Goal: Task Accomplishment & Management: Manage account settings

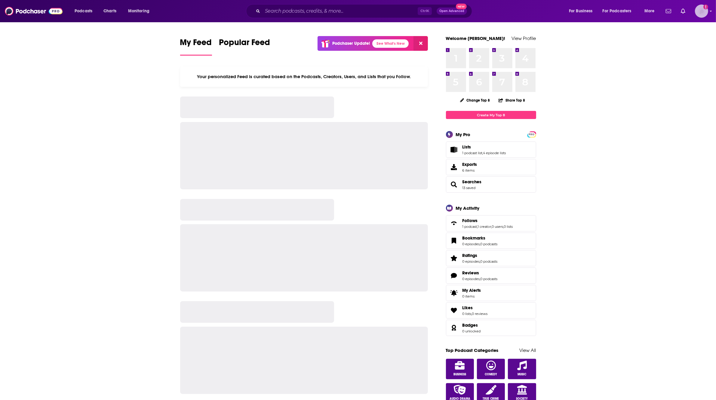
click at [700, 16] on img "Logged in as mcastricone" at bounding box center [701, 11] width 13 height 13
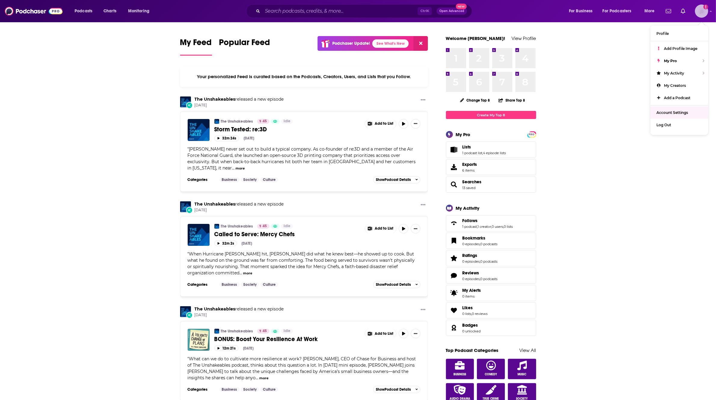
click at [673, 111] on span "Account Settings" at bounding box center [673, 112] width 32 height 5
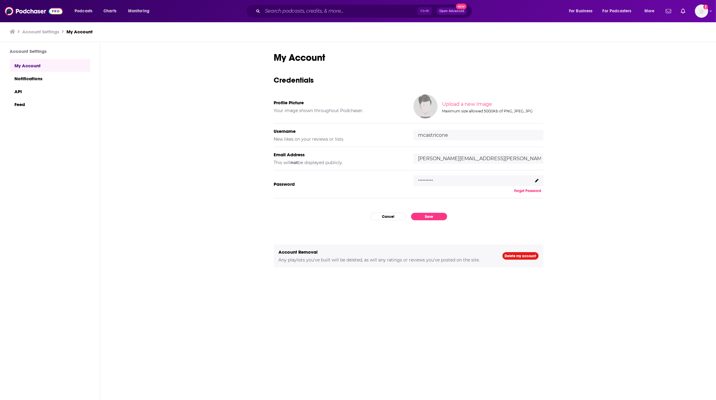
click at [488, 156] on input "[PERSON_NAME][EMAIL_ADDRESS][PERSON_NAME][DOMAIN_NAME]" at bounding box center [479, 158] width 130 height 11
drag, startPoint x: 462, startPoint y: 161, endPoint x: 515, endPoint y: 155, distance: 53.0
click at [515, 155] on input "[PERSON_NAME][EMAIL_ADDRESS][PERSON_NAME][DOMAIN_NAME]" at bounding box center [479, 158] width 130 height 11
type input "[PERSON_NAME][EMAIL_ADDRESS][PERSON_NAME][DOMAIN_NAME]"
click at [434, 220] on button "Save" at bounding box center [429, 217] width 36 height 8
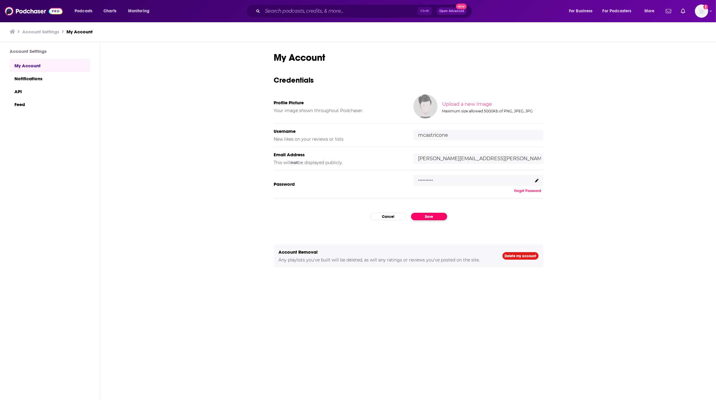
click at [438, 218] on button "Save" at bounding box center [429, 217] width 36 height 8
click at [420, 216] on button "Save" at bounding box center [429, 217] width 36 height 8
click at [705, 14] on img "Logged in as mcastricone" at bounding box center [701, 11] width 13 height 13
click at [681, 29] on link "Profile" at bounding box center [680, 33] width 58 height 12
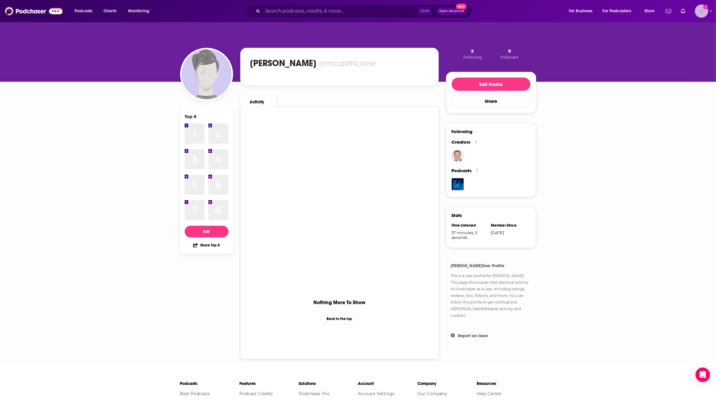
click at [705, 15] on img "Logged in as mcastricone" at bounding box center [701, 11] width 13 height 13
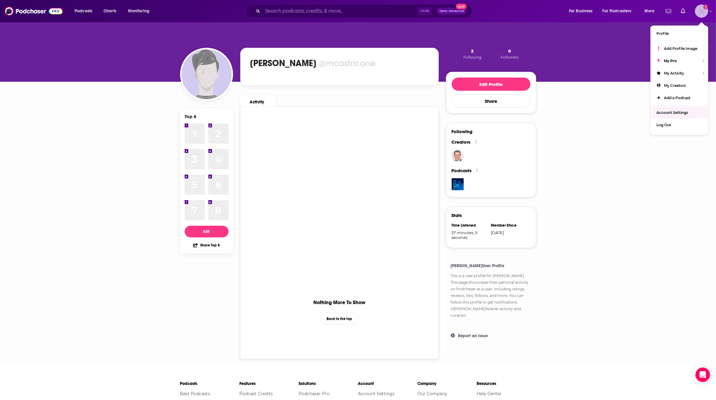
click at [672, 110] on span "Account Settings" at bounding box center [673, 112] width 32 height 5
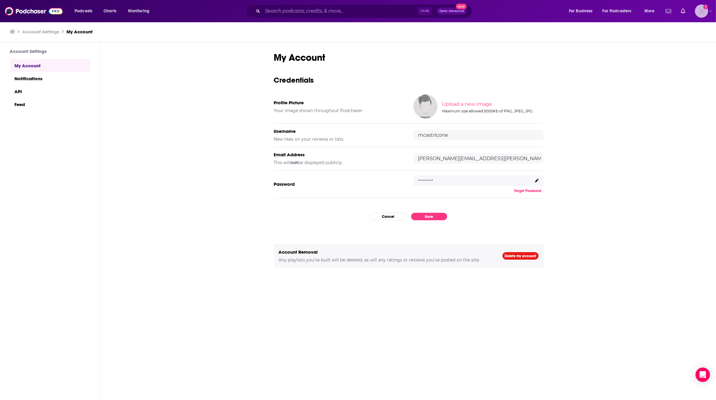
click at [704, 16] on img "Logged in as mcastricone" at bounding box center [701, 11] width 13 height 13
click at [675, 125] on div "Log Out" at bounding box center [680, 125] width 58 height 12
